Goal: Use online tool/utility: Utilize a website feature to perform a specific function

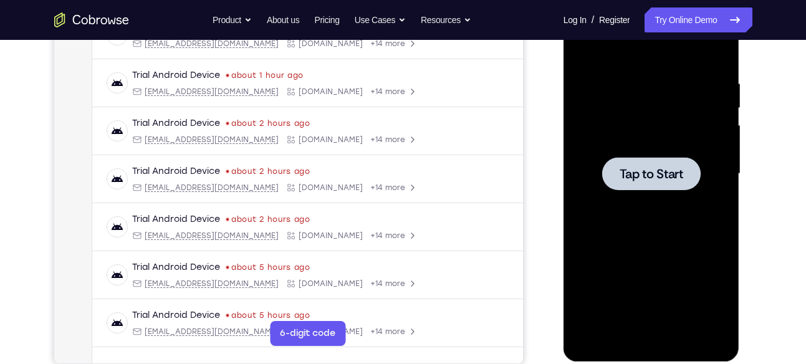
click at [680, 176] on span "Tap to Start" at bounding box center [652, 174] width 64 height 12
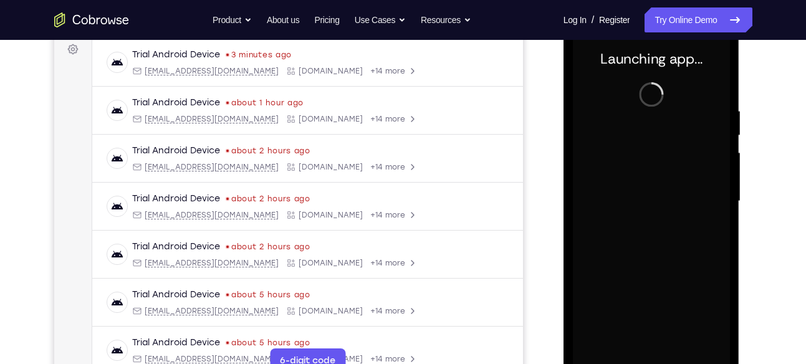
scroll to position [219, 0]
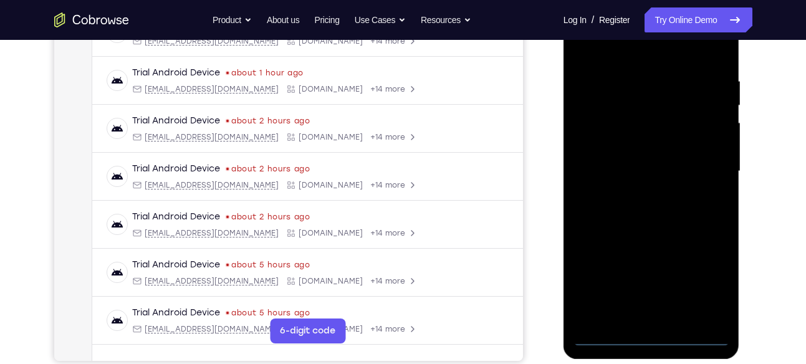
click at [657, 338] on div at bounding box center [651, 171] width 157 height 349
click at [708, 288] on div at bounding box center [651, 171] width 157 height 349
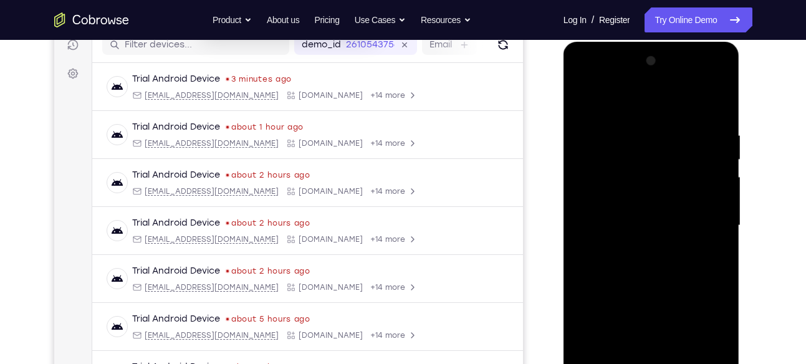
scroll to position [161, 0]
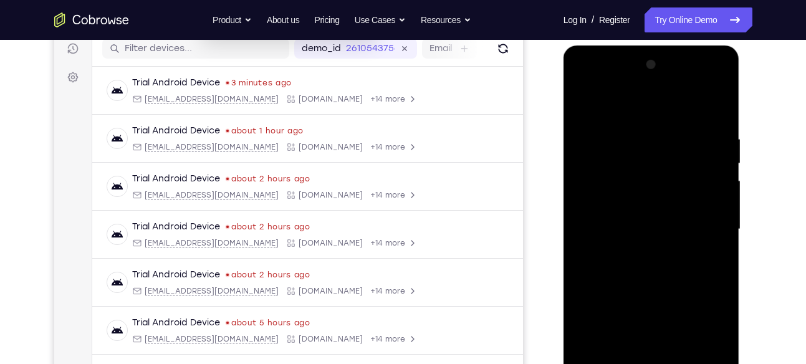
click at [599, 82] on div at bounding box center [651, 229] width 157 height 349
click at [702, 221] on div at bounding box center [651, 229] width 157 height 349
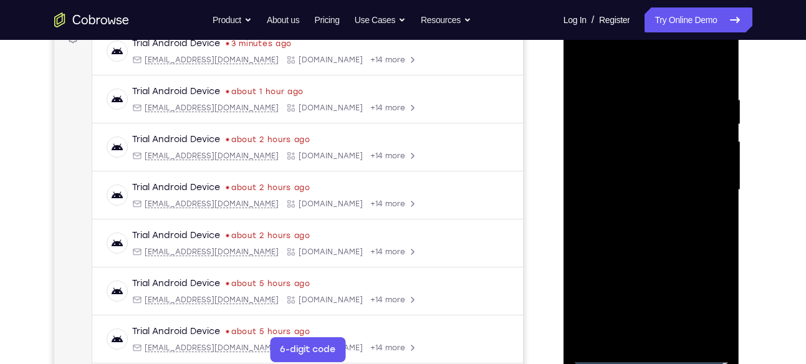
click at [629, 299] on div at bounding box center [651, 190] width 157 height 349
click at [638, 216] on div at bounding box center [651, 190] width 157 height 349
click at [635, 178] on div at bounding box center [651, 190] width 157 height 349
click at [601, 164] on div at bounding box center [651, 190] width 157 height 349
click at [617, 188] on div at bounding box center [651, 190] width 157 height 349
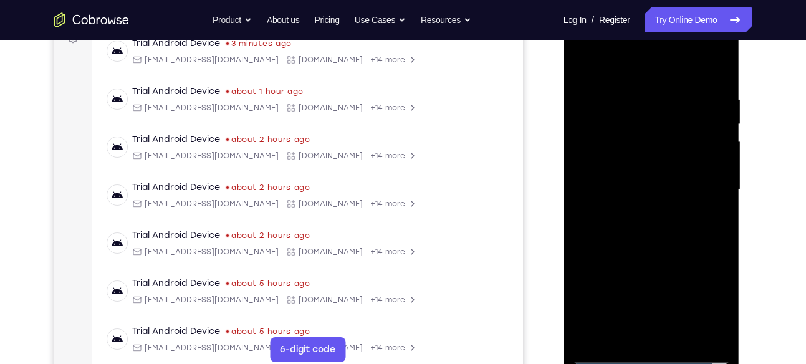
click at [606, 227] on div at bounding box center [651, 190] width 157 height 349
click at [646, 226] on div at bounding box center [651, 190] width 157 height 349
click at [656, 247] on div at bounding box center [651, 190] width 157 height 349
click at [682, 337] on div at bounding box center [651, 190] width 157 height 349
click at [617, 259] on div at bounding box center [651, 190] width 157 height 349
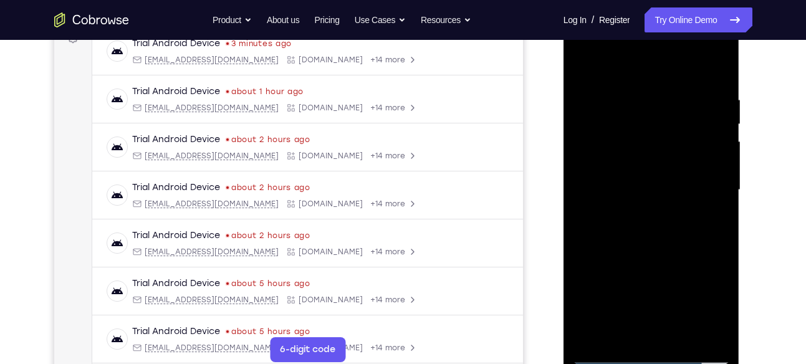
drag, startPoint x: 624, startPoint y: 219, endPoint x: 618, endPoint y: 210, distance: 10.9
click at [618, 210] on div at bounding box center [651, 190] width 157 height 349
click at [715, 223] on div at bounding box center [651, 190] width 157 height 349
click at [584, 71] on div at bounding box center [651, 190] width 157 height 349
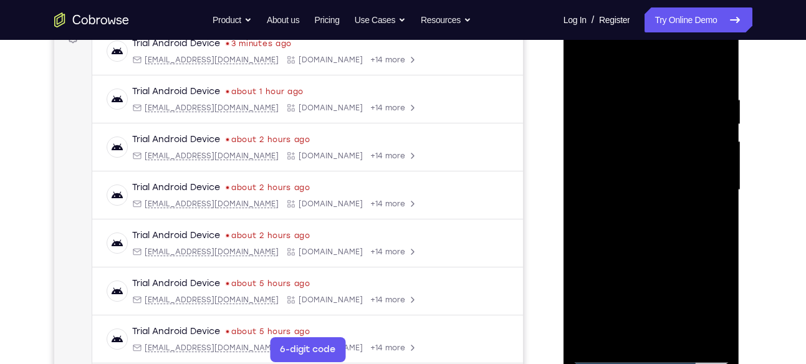
click at [583, 64] on div at bounding box center [651, 190] width 157 height 349
click at [647, 93] on div at bounding box center [651, 190] width 157 height 349
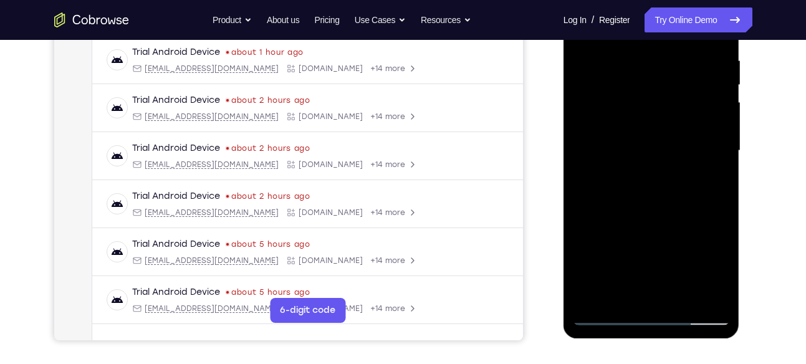
scroll to position [242, 0]
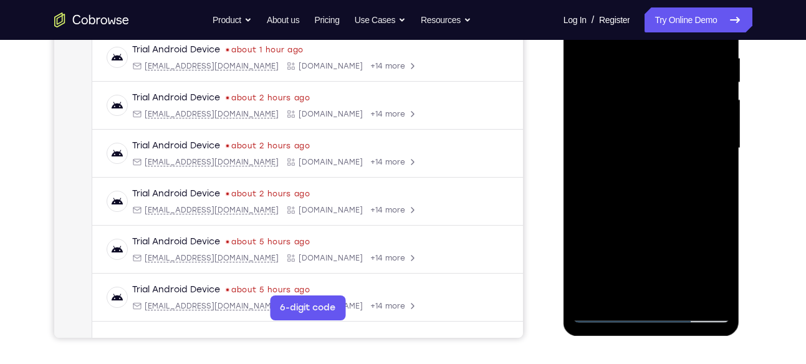
click at [646, 141] on div at bounding box center [651, 148] width 157 height 349
click at [659, 128] on div at bounding box center [651, 148] width 157 height 349
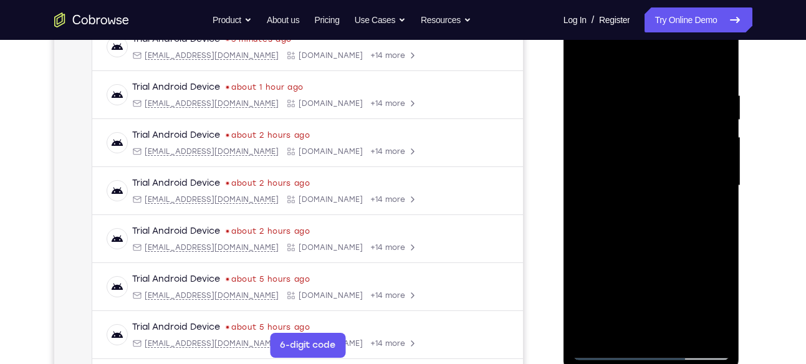
scroll to position [214, 0]
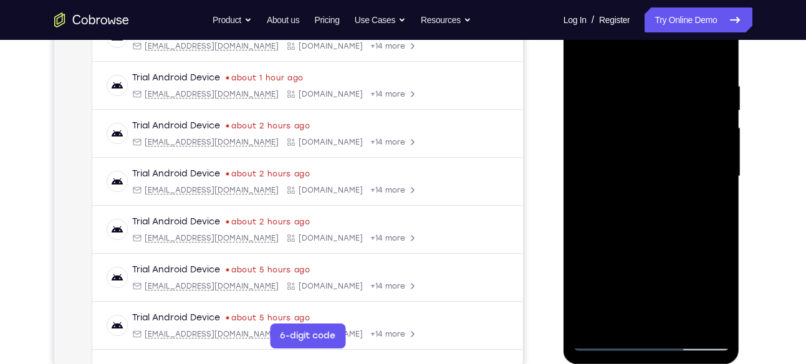
click at [581, 53] on div at bounding box center [651, 176] width 157 height 349
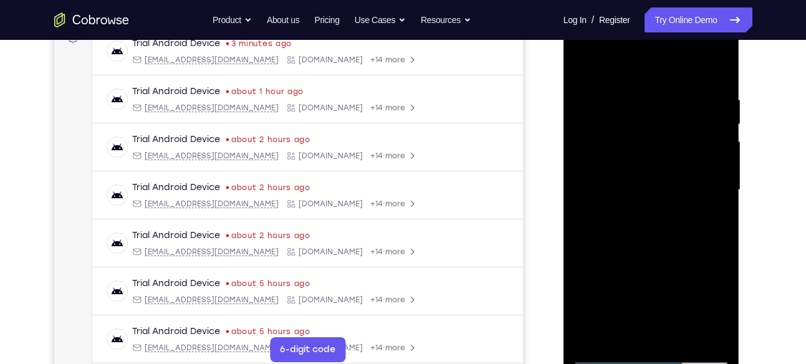
scroll to position [185, 0]
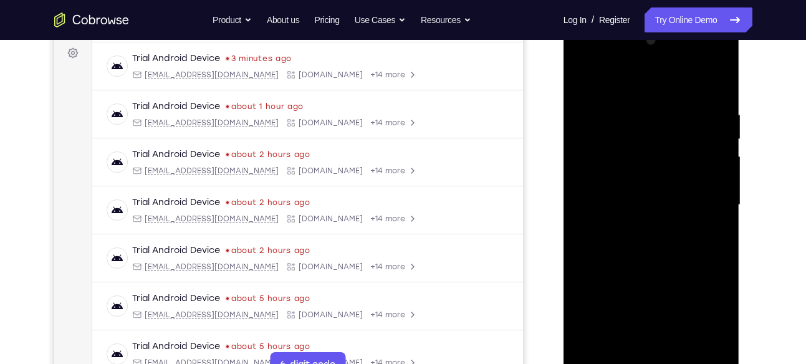
click at [718, 183] on div at bounding box center [651, 205] width 157 height 349
click at [617, 85] on div at bounding box center [651, 205] width 157 height 349
drag, startPoint x: 695, startPoint y: 158, endPoint x: 693, endPoint y: 114, distance: 44.3
click at [693, 114] on div at bounding box center [651, 205] width 157 height 349
click at [699, 85] on div at bounding box center [651, 205] width 157 height 349
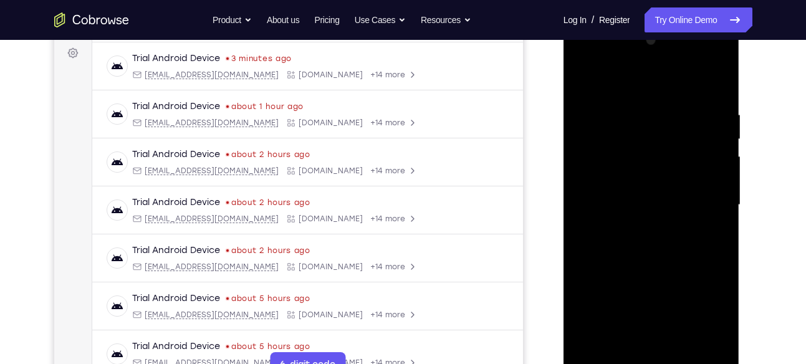
click at [583, 76] on div at bounding box center [651, 205] width 157 height 349
click at [720, 170] on div at bounding box center [651, 205] width 157 height 349
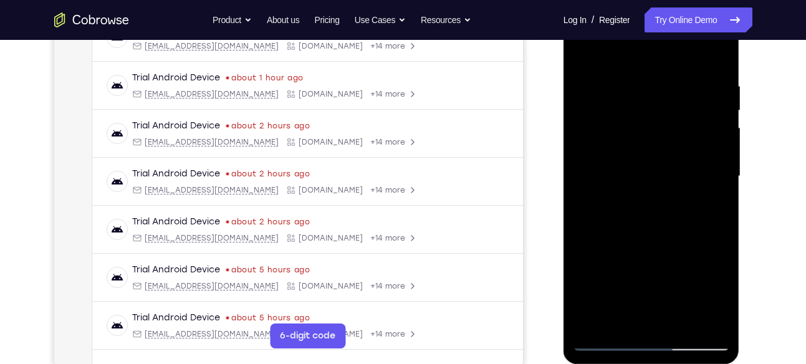
scroll to position [204, 0]
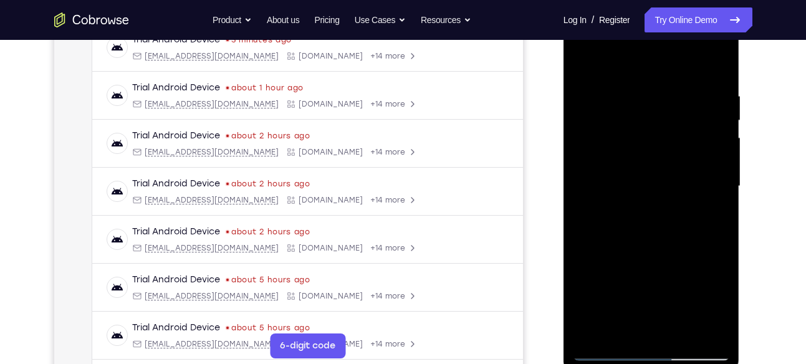
drag, startPoint x: 712, startPoint y: 211, endPoint x: 647, endPoint y: 206, distance: 65.1
click at [647, 206] on div at bounding box center [651, 186] width 157 height 349
drag, startPoint x: 708, startPoint y: 169, endPoint x: 632, endPoint y: 190, distance: 79.0
click at [632, 190] on div at bounding box center [651, 186] width 157 height 349
click at [712, 137] on div at bounding box center [651, 186] width 157 height 349
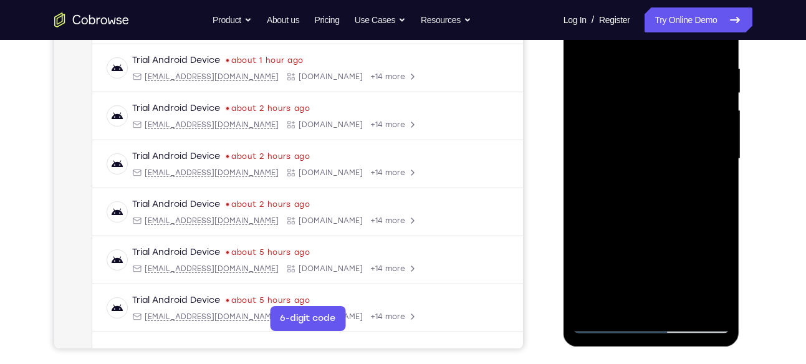
scroll to position [233, 0]
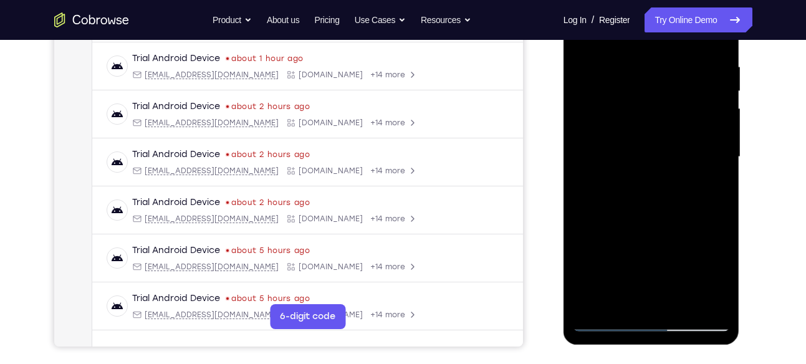
click at [712, 137] on div at bounding box center [651, 157] width 157 height 349
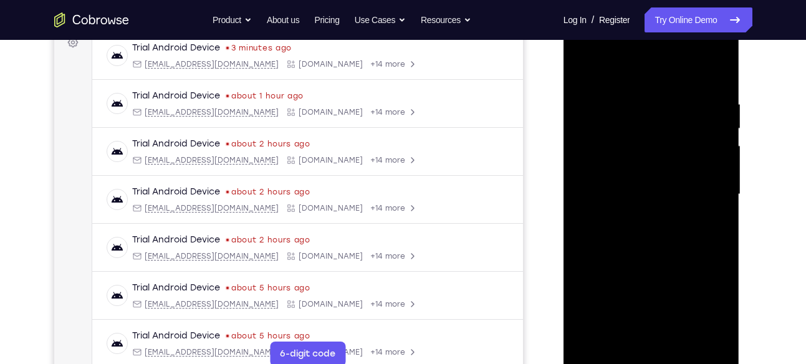
scroll to position [194, 0]
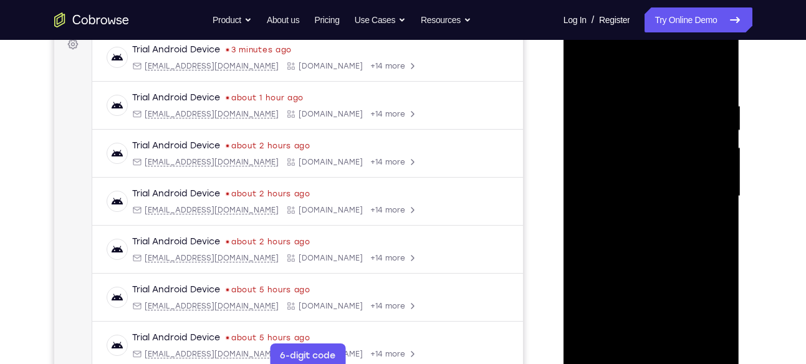
click at [717, 125] on div at bounding box center [651, 196] width 157 height 349
click at [719, 110] on div at bounding box center [651, 196] width 157 height 349
click at [719, 76] on div at bounding box center [651, 196] width 157 height 349
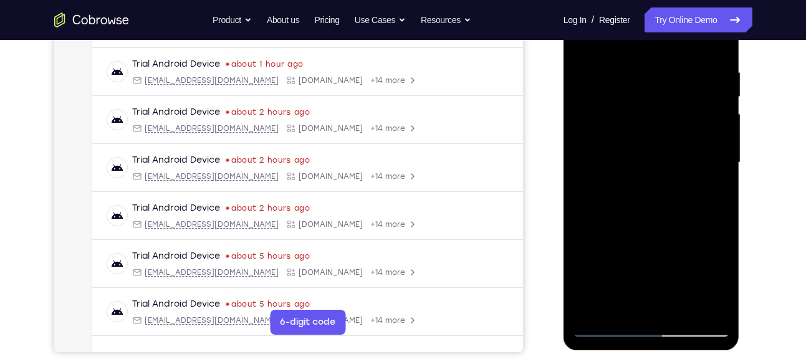
scroll to position [216, 0]
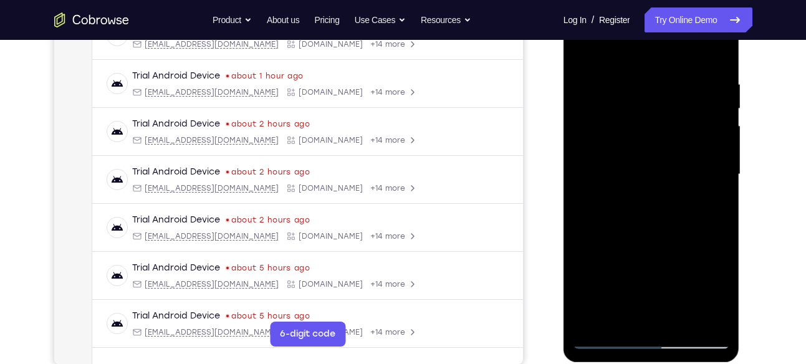
click at [642, 67] on div at bounding box center [651, 174] width 157 height 349
click at [714, 52] on div at bounding box center [651, 174] width 157 height 349
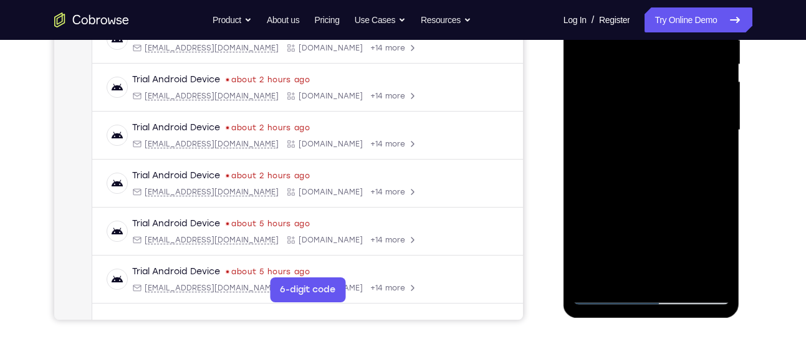
scroll to position [261, 0]
click at [681, 278] on div at bounding box center [651, 129] width 157 height 349
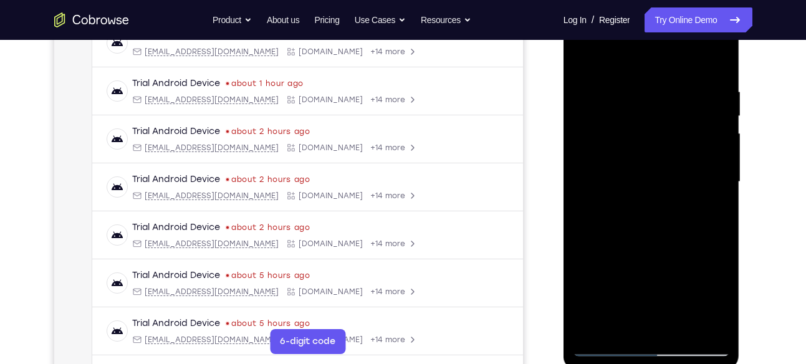
scroll to position [207, 0]
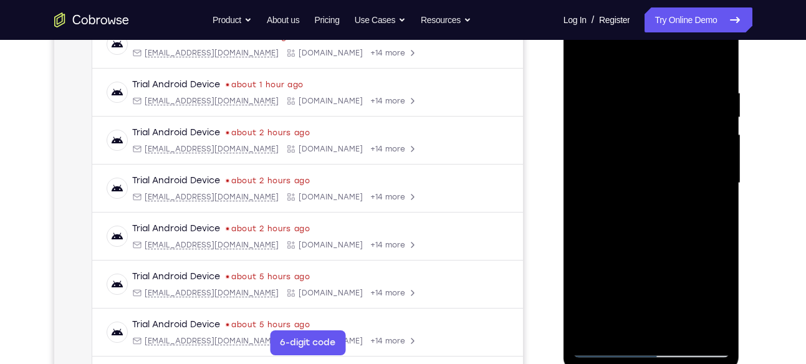
click at [585, 54] on div at bounding box center [651, 183] width 157 height 349
drag, startPoint x: 650, startPoint y: 79, endPoint x: 636, endPoint y: 238, distance: 159.1
click at [636, 238] on div at bounding box center [651, 183] width 157 height 349
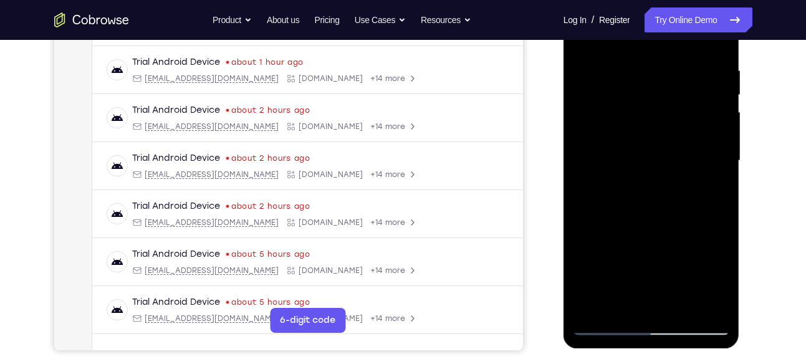
scroll to position [198, 0]
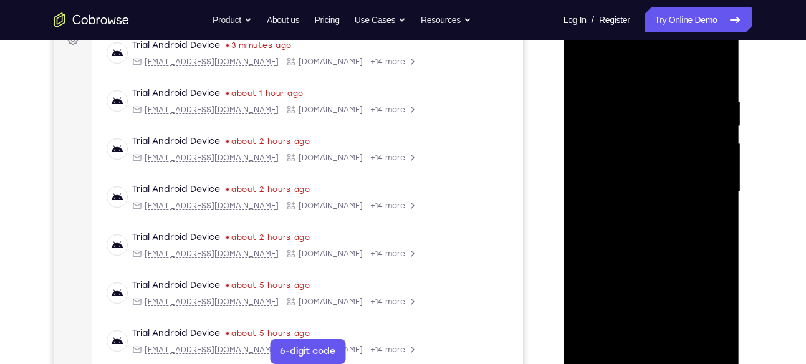
click at [682, 97] on div at bounding box center [651, 191] width 157 height 349
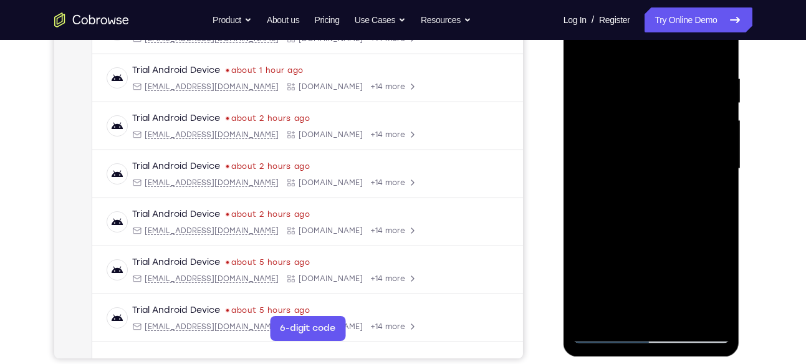
scroll to position [214, 0]
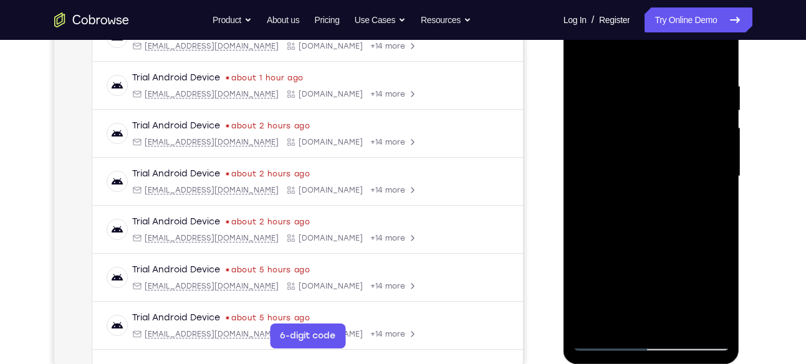
click at [720, 145] on div at bounding box center [651, 176] width 157 height 349
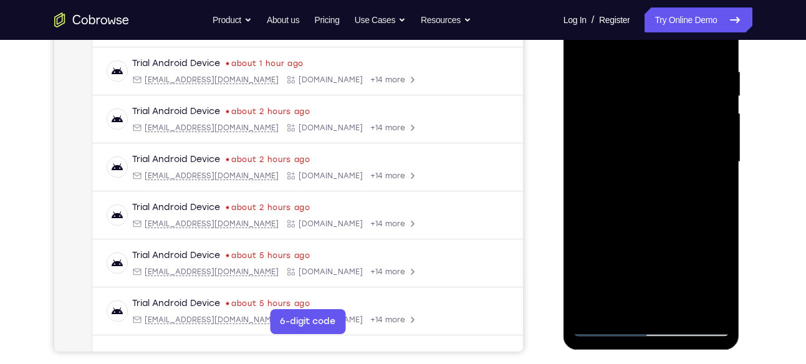
scroll to position [232, 0]
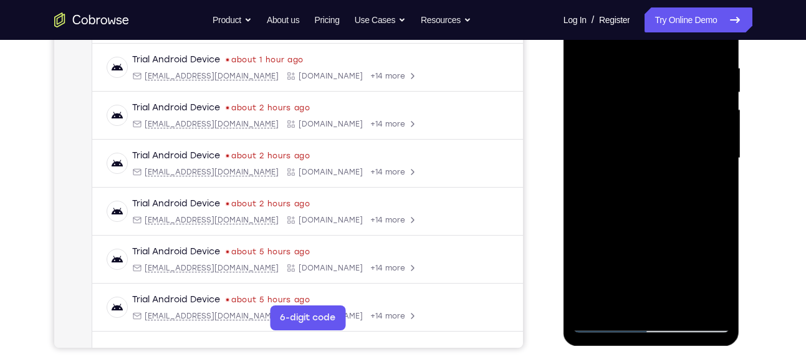
click at [720, 112] on div at bounding box center [651, 158] width 157 height 349
click at [722, 109] on div at bounding box center [651, 158] width 157 height 349
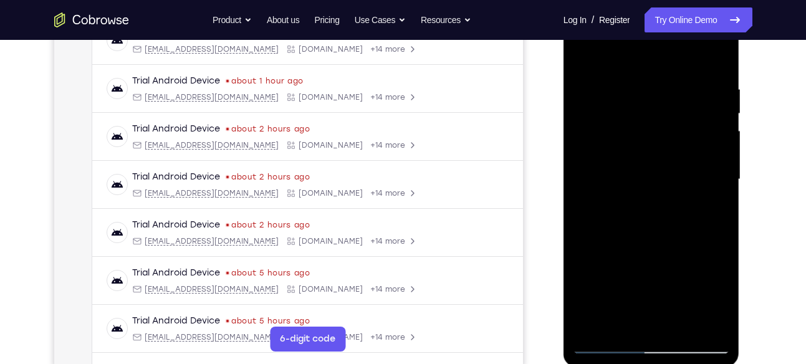
scroll to position [221, 0]
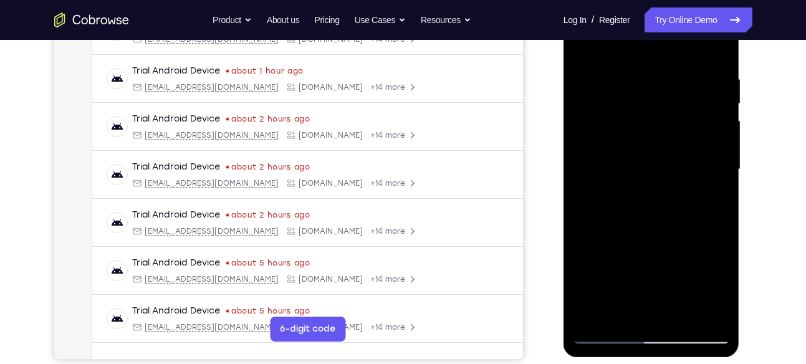
click at [712, 139] on div at bounding box center [651, 169] width 157 height 349
click at [712, 116] on div at bounding box center [651, 169] width 157 height 349
drag, startPoint x: 712, startPoint y: 107, endPoint x: 657, endPoint y: 112, distance: 55.1
click at [657, 112] on div at bounding box center [651, 169] width 157 height 349
drag, startPoint x: 706, startPoint y: 109, endPoint x: 617, endPoint y: 123, distance: 89.7
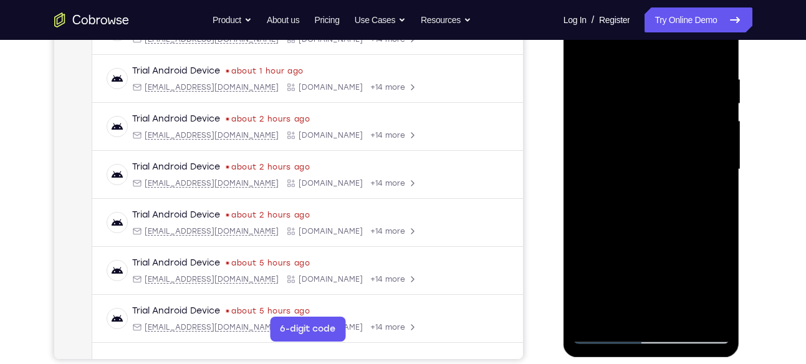
click at [617, 123] on div at bounding box center [651, 169] width 157 height 349
drag, startPoint x: 705, startPoint y: 120, endPoint x: 632, endPoint y: 138, distance: 75.8
click at [632, 138] on div at bounding box center [651, 169] width 157 height 349
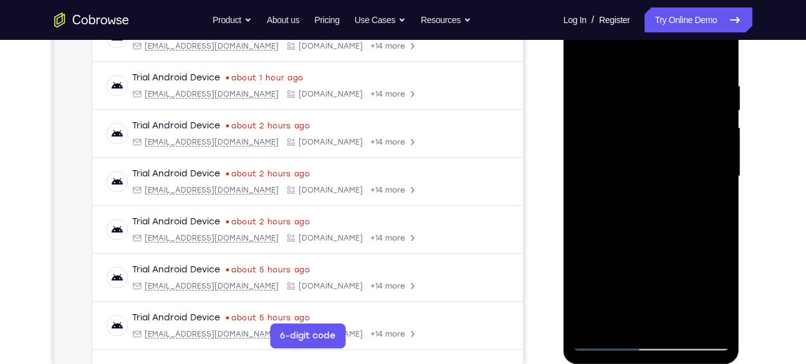
scroll to position [211, 0]
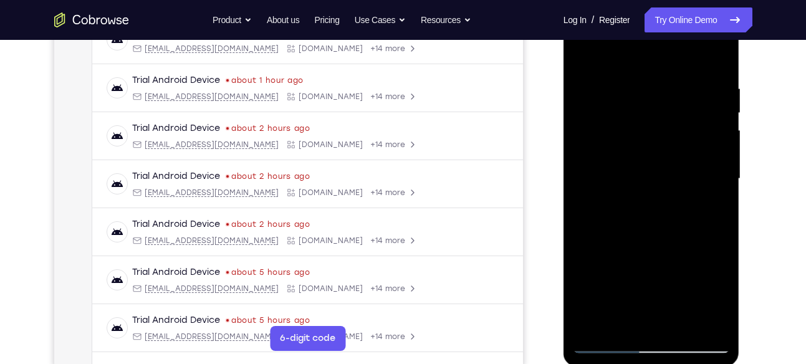
click at [710, 159] on div at bounding box center [651, 178] width 157 height 349
drag, startPoint x: 713, startPoint y: 170, endPoint x: 619, endPoint y: 167, distance: 94.3
click at [619, 167] on div at bounding box center [651, 178] width 157 height 349
drag, startPoint x: 697, startPoint y: 153, endPoint x: 619, endPoint y: 140, distance: 78.4
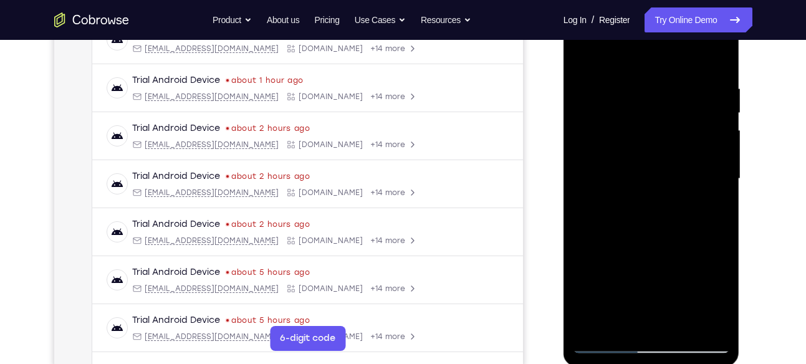
click at [619, 140] on div at bounding box center [651, 178] width 157 height 349
drag, startPoint x: 702, startPoint y: 125, endPoint x: 650, endPoint y: 127, distance: 52.4
click at [650, 127] on div at bounding box center [651, 178] width 157 height 349
drag, startPoint x: 700, startPoint y: 115, endPoint x: 663, endPoint y: 123, distance: 38.2
click at [663, 123] on div at bounding box center [651, 178] width 157 height 349
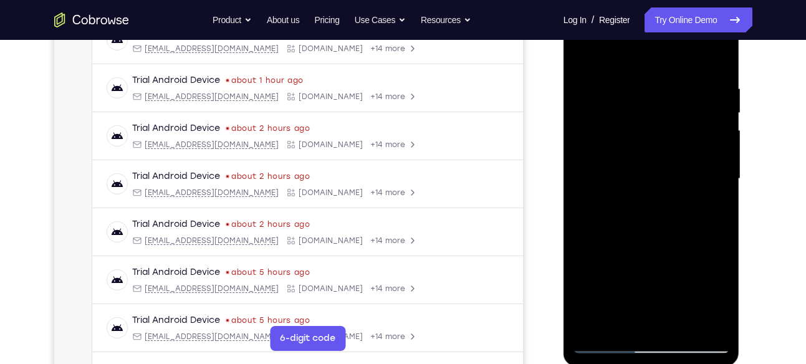
drag, startPoint x: 707, startPoint y: 143, endPoint x: 612, endPoint y: 137, distance: 95.0
click at [612, 137] on div at bounding box center [651, 178] width 157 height 349
drag, startPoint x: 692, startPoint y: 158, endPoint x: 609, endPoint y: 158, distance: 82.3
click at [609, 158] on div at bounding box center [651, 178] width 157 height 349
drag, startPoint x: 710, startPoint y: 152, endPoint x: 622, endPoint y: 152, distance: 87.3
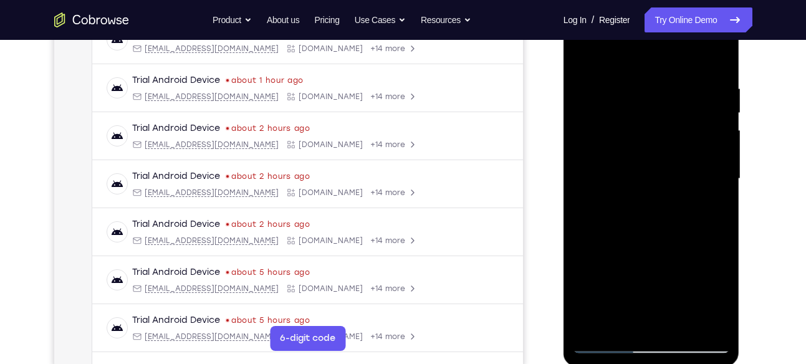
click at [622, 152] on div at bounding box center [651, 178] width 157 height 349
drag, startPoint x: 709, startPoint y: 153, endPoint x: 641, endPoint y: 155, distance: 68.0
click at [641, 155] on div at bounding box center [651, 178] width 157 height 349
drag, startPoint x: 685, startPoint y: 150, endPoint x: 594, endPoint y: 156, distance: 91.2
click at [594, 156] on div at bounding box center [651, 178] width 157 height 349
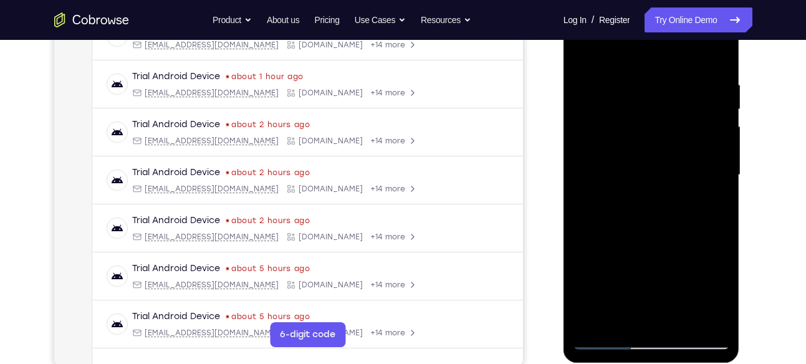
scroll to position [235, 0]
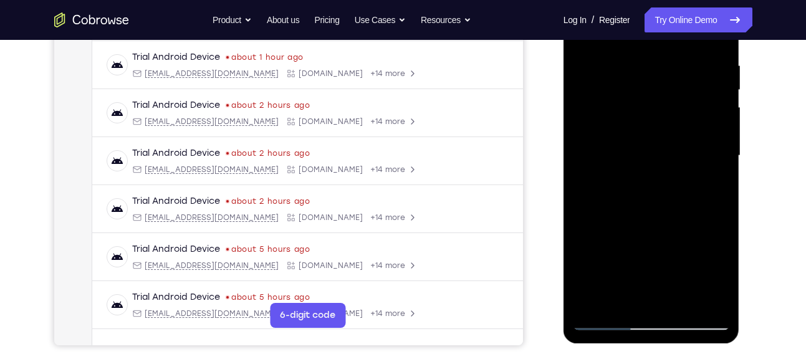
drag, startPoint x: 682, startPoint y: 137, endPoint x: 634, endPoint y: 145, distance: 48.8
click at [634, 145] on div at bounding box center [651, 155] width 157 height 349
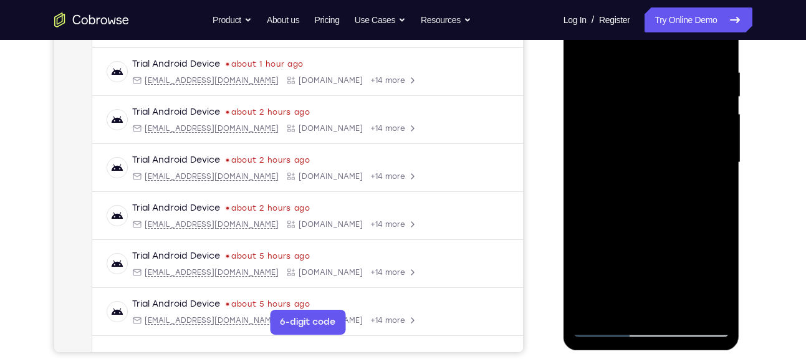
scroll to position [224, 0]
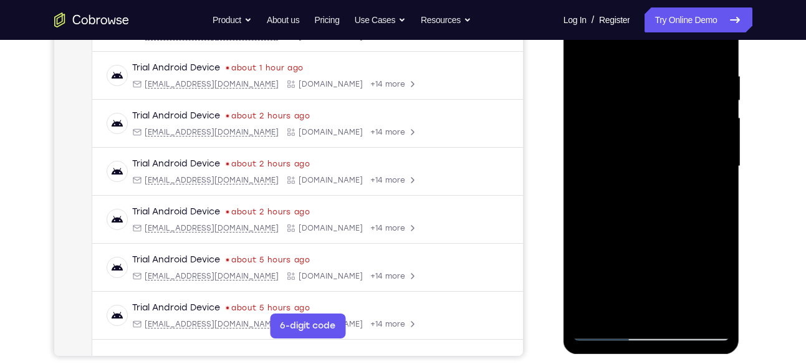
click at [717, 46] on div at bounding box center [651, 166] width 157 height 349
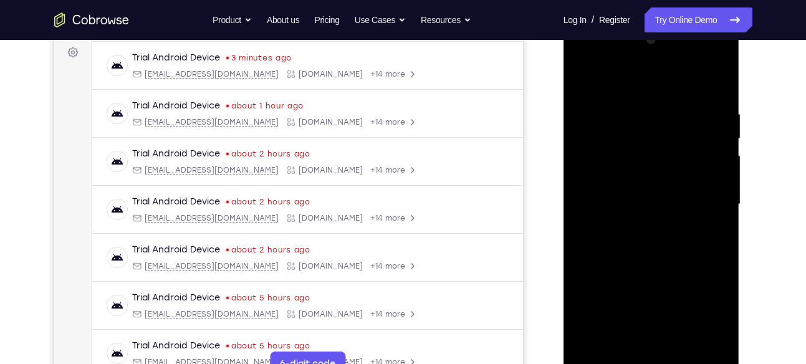
scroll to position [185, 0]
click at [716, 85] on div at bounding box center [651, 205] width 157 height 349
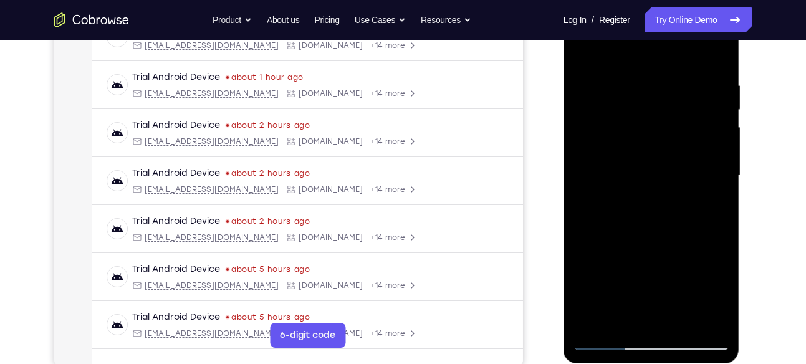
scroll to position [199, 0]
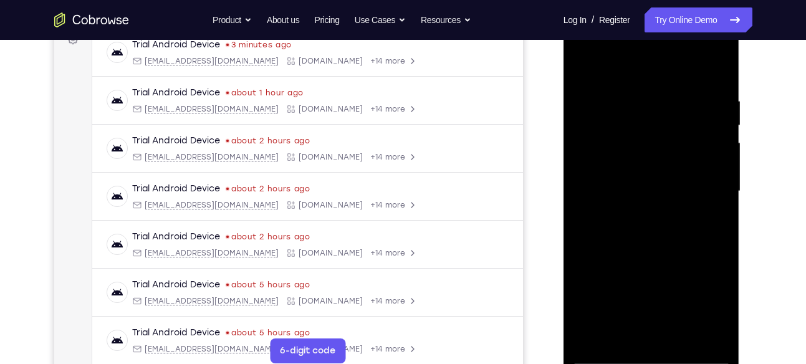
drag, startPoint x: 593, startPoint y: 94, endPoint x: 699, endPoint y: 101, distance: 106.9
click at [699, 101] on div at bounding box center [651, 191] width 157 height 349
drag, startPoint x: 707, startPoint y: 100, endPoint x: 612, endPoint y: 102, distance: 94.8
click at [612, 102] on div at bounding box center [651, 191] width 157 height 349
click at [694, 164] on div at bounding box center [651, 191] width 157 height 349
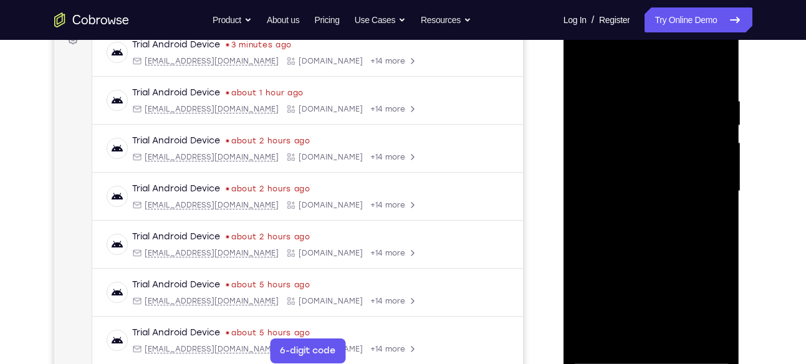
drag, startPoint x: 669, startPoint y: 101, endPoint x: 610, endPoint y: 100, distance: 58.6
click at [610, 100] on div at bounding box center [651, 191] width 157 height 349
drag, startPoint x: 705, startPoint y: 103, endPoint x: 617, endPoint y: 111, distance: 88.9
click at [617, 111] on div at bounding box center [651, 191] width 157 height 349
drag, startPoint x: 705, startPoint y: 104, endPoint x: 644, endPoint y: 104, distance: 60.5
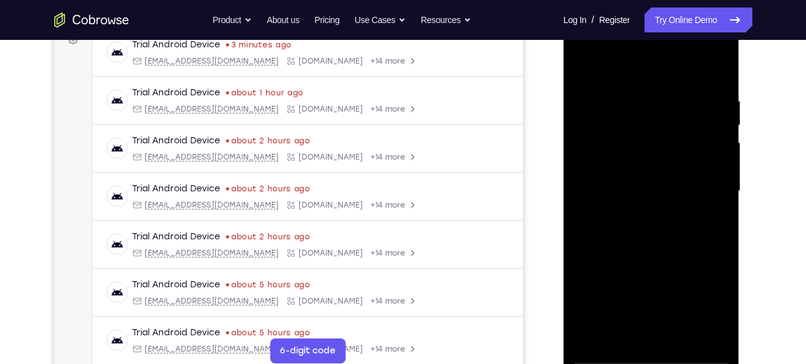
click at [644, 104] on div at bounding box center [651, 191] width 157 height 349
click at [647, 89] on div at bounding box center [651, 191] width 157 height 349
click at [705, 147] on div at bounding box center [651, 191] width 157 height 349
click at [717, 69] on div at bounding box center [651, 191] width 157 height 349
click at [701, 133] on div at bounding box center [651, 191] width 157 height 349
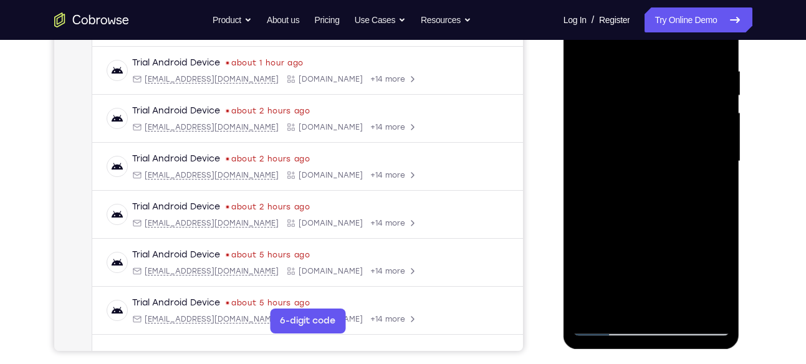
scroll to position [230, 0]
click at [657, 166] on div at bounding box center [651, 160] width 157 height 349
click at [704, 165] on div at bounding box center [651, 160] width 157 height 349
